Goal: Task Accomplishment & Management: Manage account settings

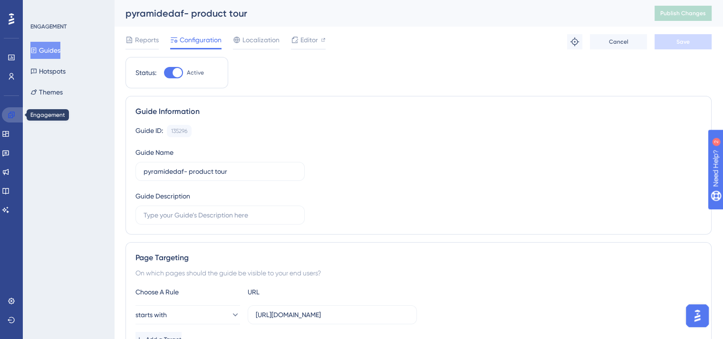
click at [15, 112] on link at bounding box center [13, 114] width 23 height 15
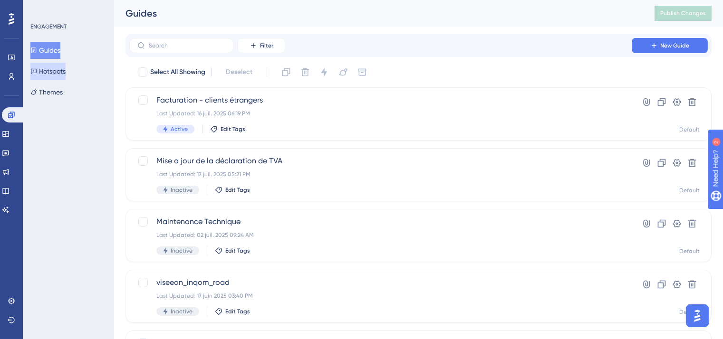
click at [62, 68] on button "Hotspots" at bounding box center [47, 71] width 35 height 17
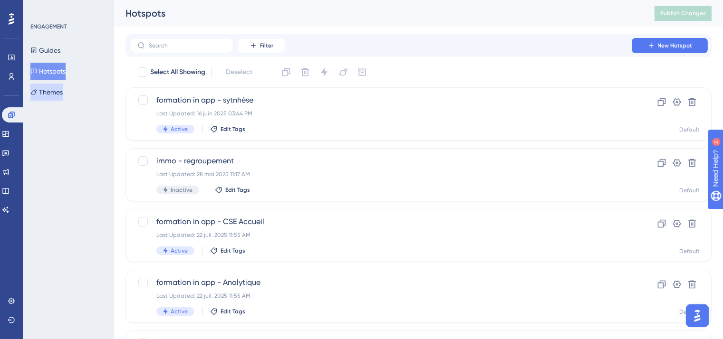
click at [59, 87] on button "Themes" at bounding box center [46, 92] width 32 height 17
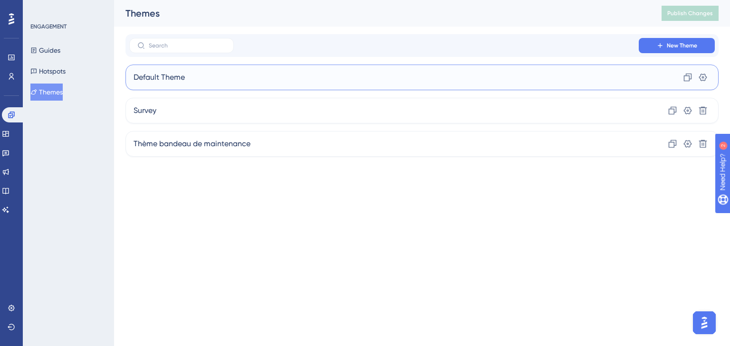
click at [421, 66] on div "Default Theme Clone Settings" at bounding box center [421, 78] width 593 height 26
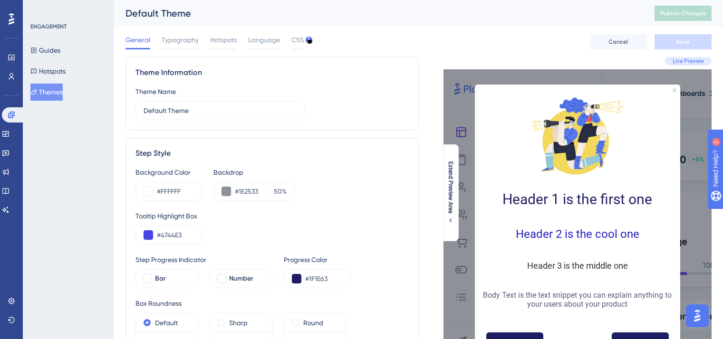
click at [55, 97] on button "Themes" at bounding box center [46, 92] width 32 height 17
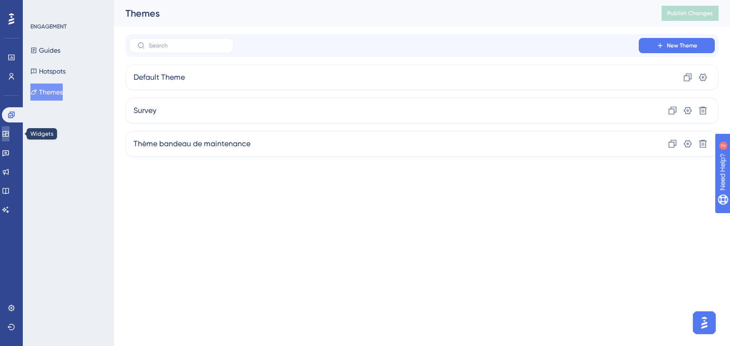
click at [10, 133] on link at bounding box center [6, 133] width 8 height 15
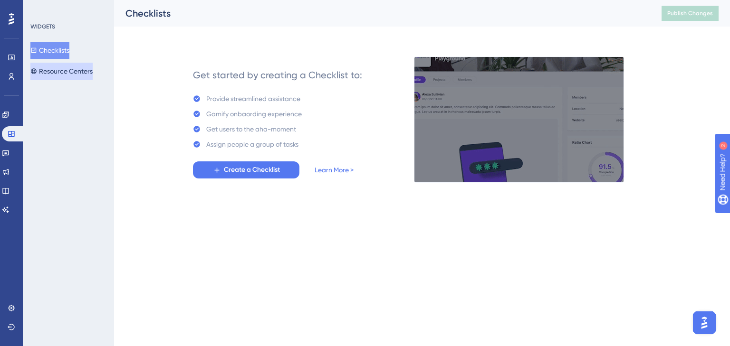
click at [63, 73] on button "Resource Centers" at bounding box center [61, 71] width 62 height 17
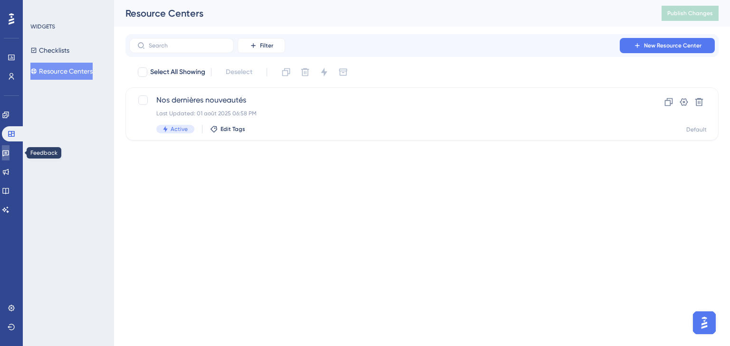
click at [9, 151] on icon at bounding box center [5, 154] width 7 height 6
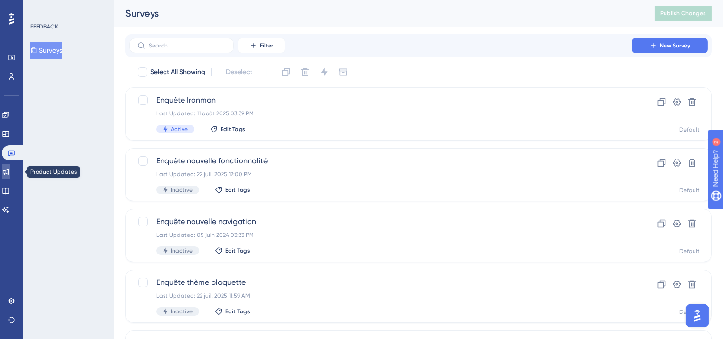
click at [10, 176] on link at bounding box center [6, 171] width 8 height 15
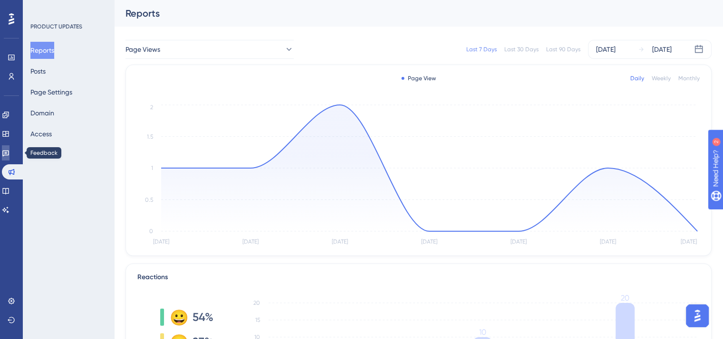
click at [10, 158] on link at bounding box center [6, 152] width 8 height 15
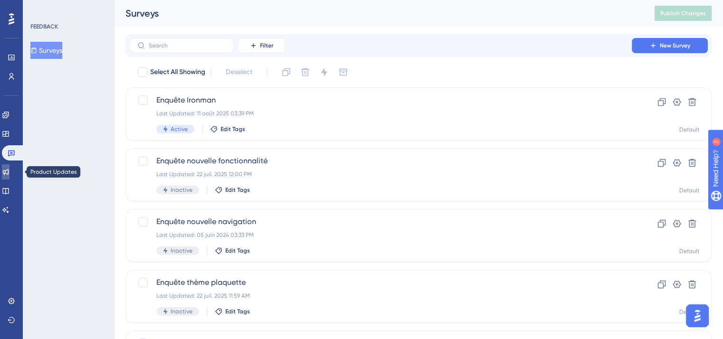
click at [10, 170] on icon at bounding box center [6, 172] width 8 height 8
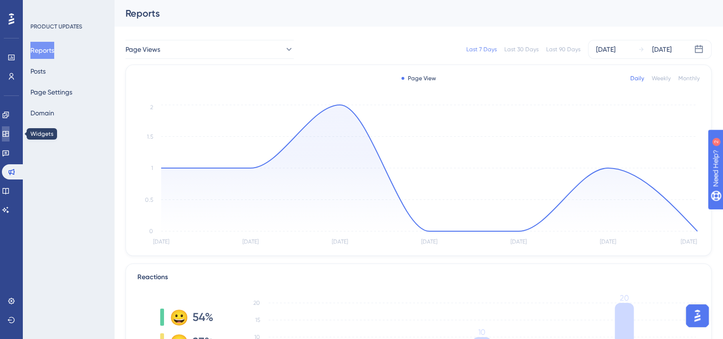
click at [10, 133] on icon at bounding box center [6, 134] width 8 height 8
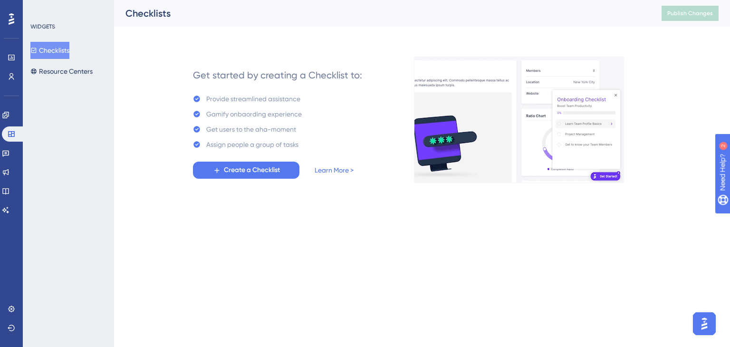
click at [5, 145] on div "Feedback" at bounding box center [11, 152] width 19 height 15
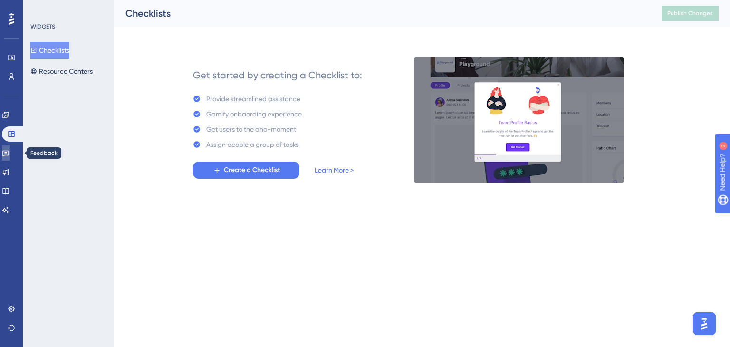
click at [10, 157] on link at bounding box center [6, 152] width 8 height 15
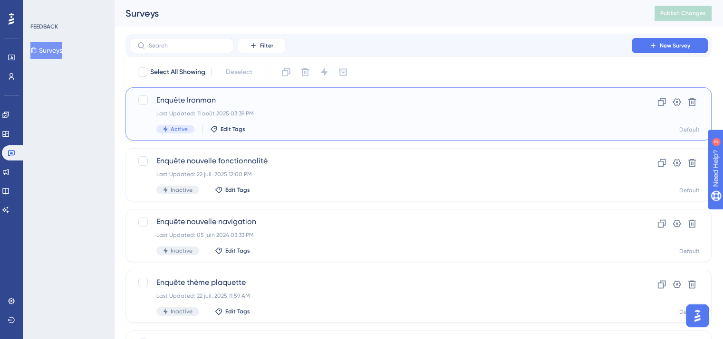
click at [262, 114] on div "Last Updated: 11 août 2025 03:39 PM" at bounding box center [380, 114] width 448 height 8
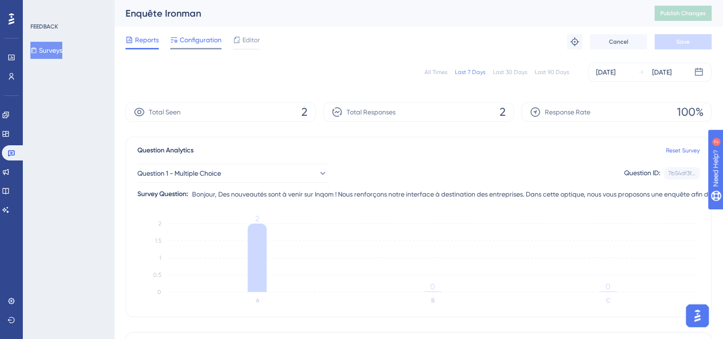
click at [194, 41] on span "Configuration" at bounding box center [201, 39] width 42 height 11
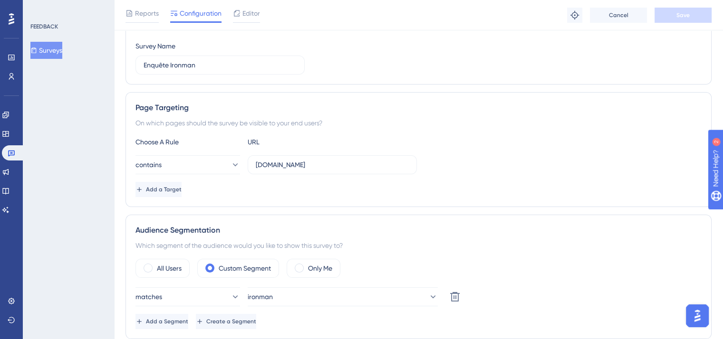
scroll to position [111, 0]
click at [222, 165] on button "contains" at bounding box center [187, 164] width 105 height 19
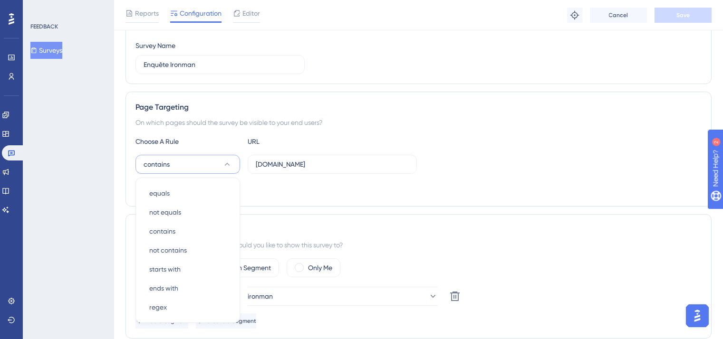
scroll to position [188, 0]
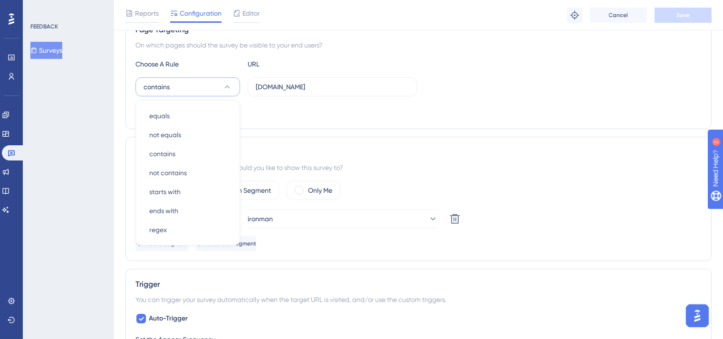
click at [272, 119] on div "Page Targeting On which pages should the survey be visible to your end users? C…" at bounding box center [418, 71] width 586 height 115
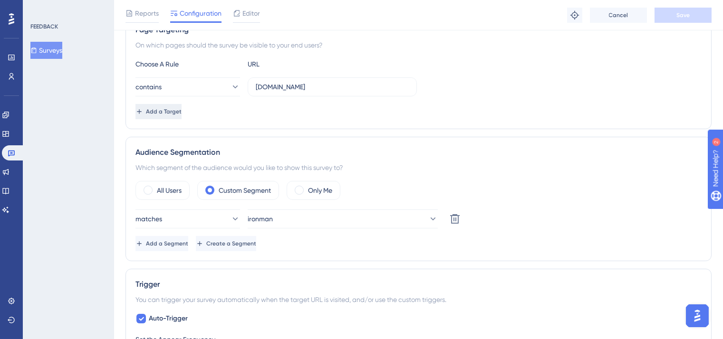
click at [166, 108] on span "Add a Target" at bounding box center [164, 112] width 36 height 8
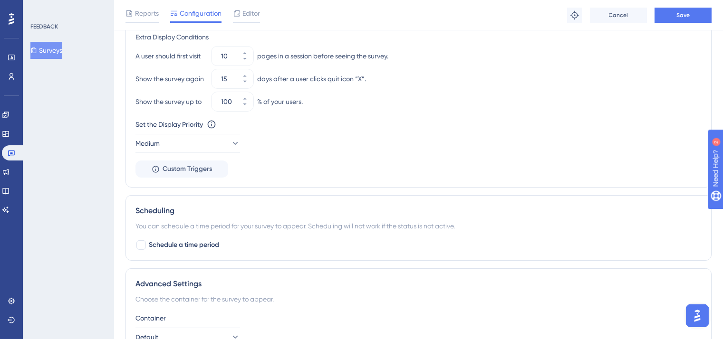
scroll to position [697, 0]
click at [153, 242] on span "Schedule a time period" at bounding box center [184, 243] width 70 height 11
checkbox input "true"
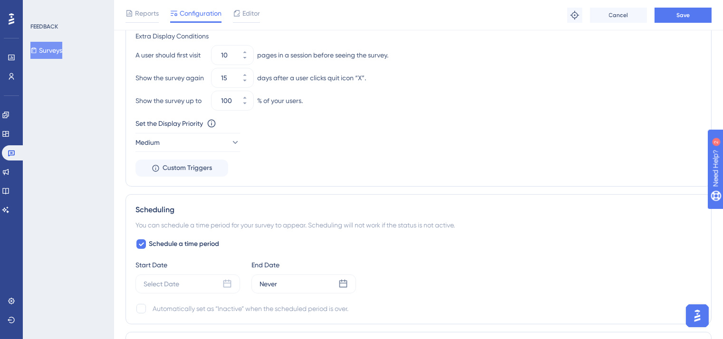
scroll to position [697, 0]
